Goal: Task Accomplishment & Management: Complete application form

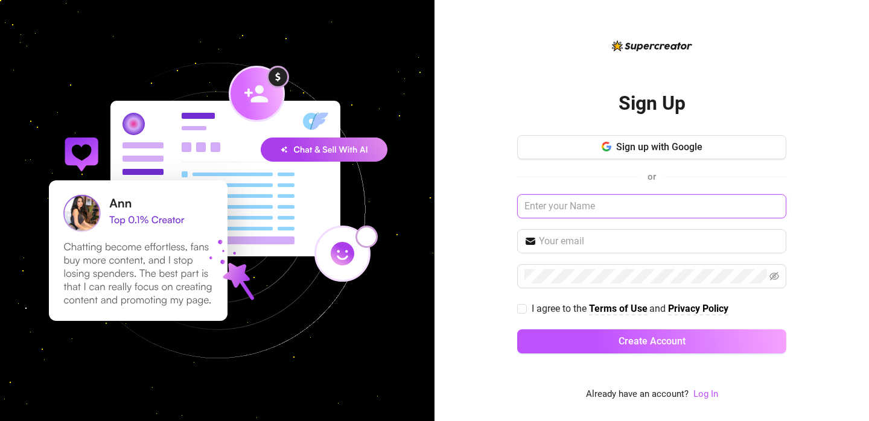
click at [618, 205] on input "text" at bounding box center [651, 206] width 269 height 24
click at [578, 214] on input "dfgdfsg`" at bounding box center [651, 206] width 269 height 24
type input "dfgdfsg"
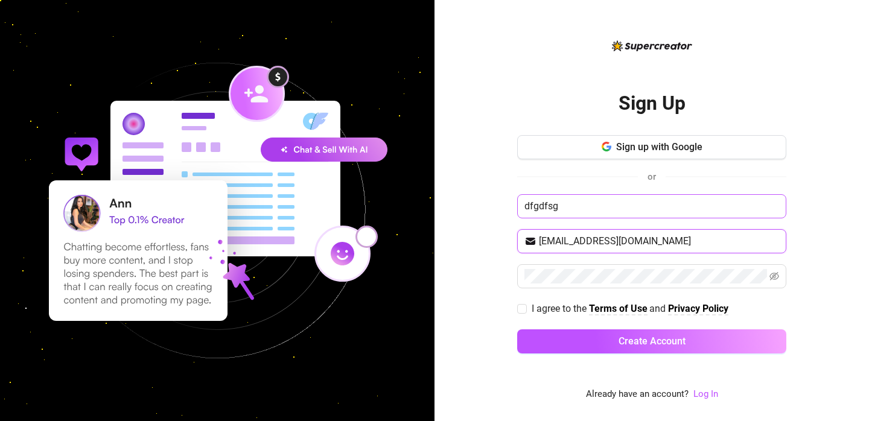
type input "[EMAIL_ADDRESS][DOMAIN_NAME]"
click at [524, 307] on input "I agree to the Terms of Use and Privacy Policy" at bounding box center [521, 308] width 8 height 8
checkbox input "true"
click at [590, 323] on div "Sign up with Google or dfgdfsg [EMAIL_ADDRESS][DOMAIN_NAME] I agree to the Term…" at bounding box center [651, 249] width 269 height 229
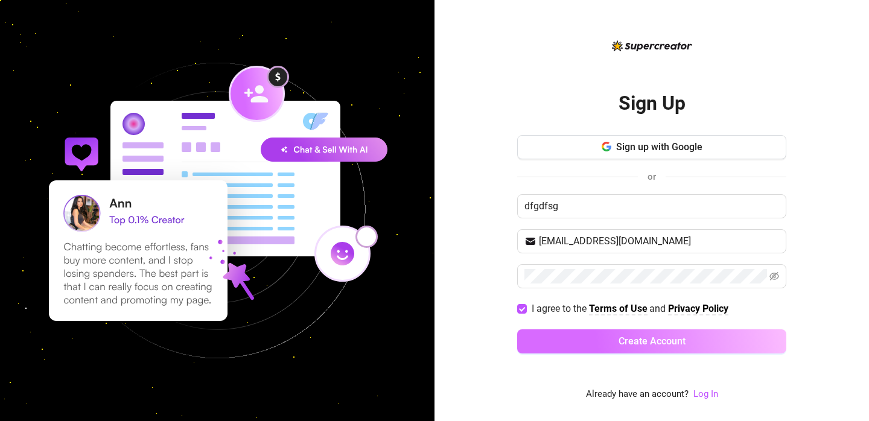
click at [602, 337] on button "Create Account" at bounding box center [651, 341] width 269 height 24
